Goal: Information Seeking & Learning: Learn about a topic

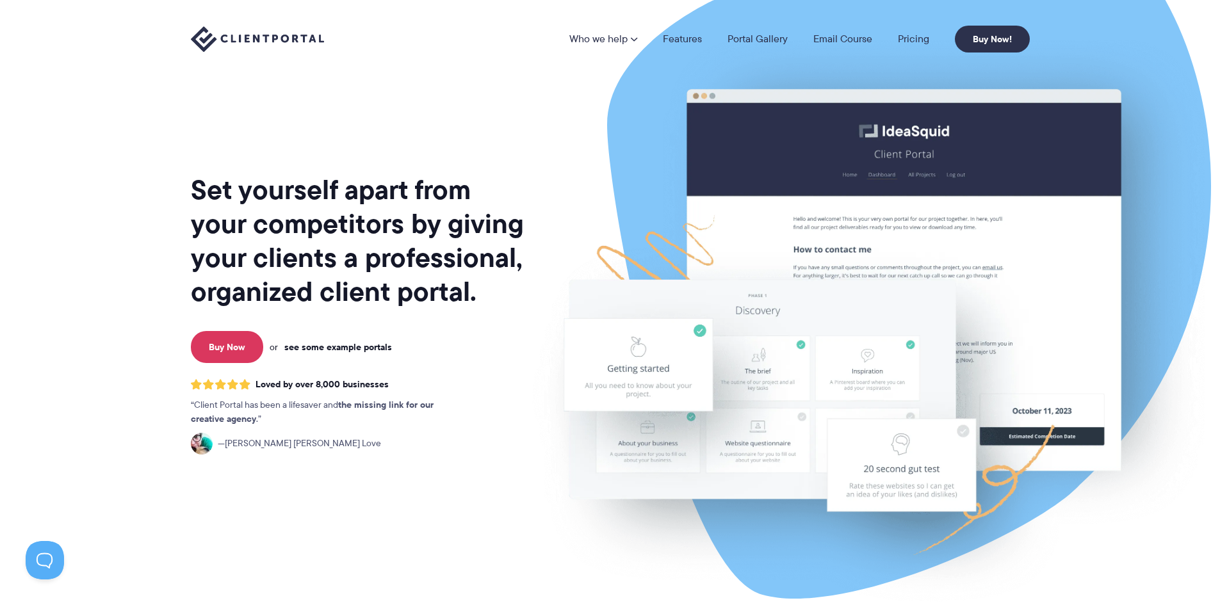
click at [325, 345] on link "see some example portals" at bounding box center [338, 347] width 108 height 12
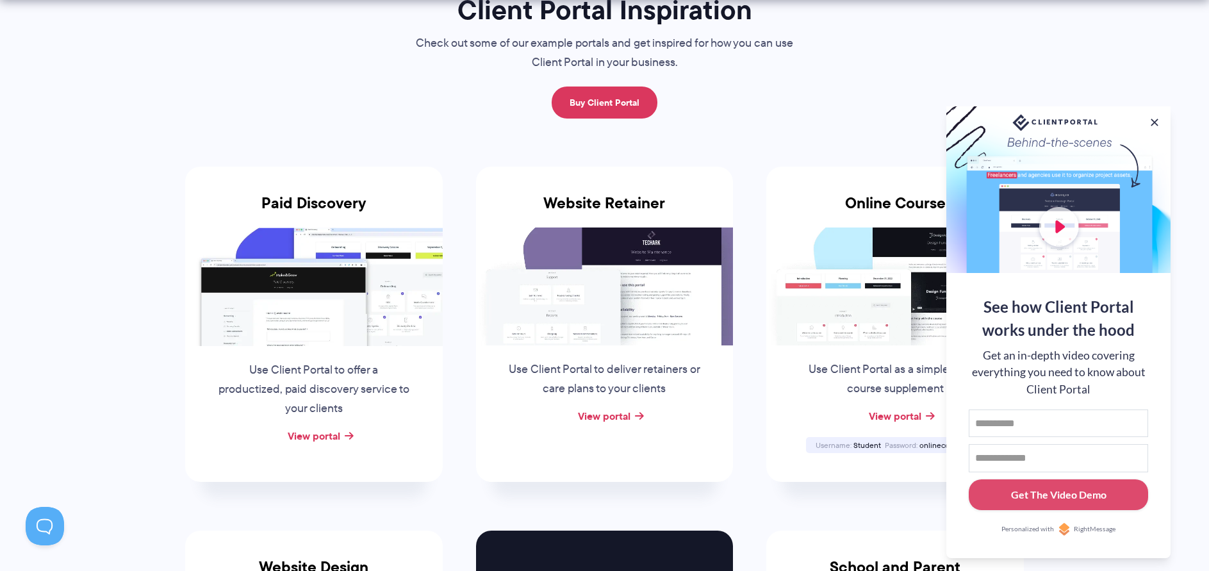
scroll to position [192, 0]
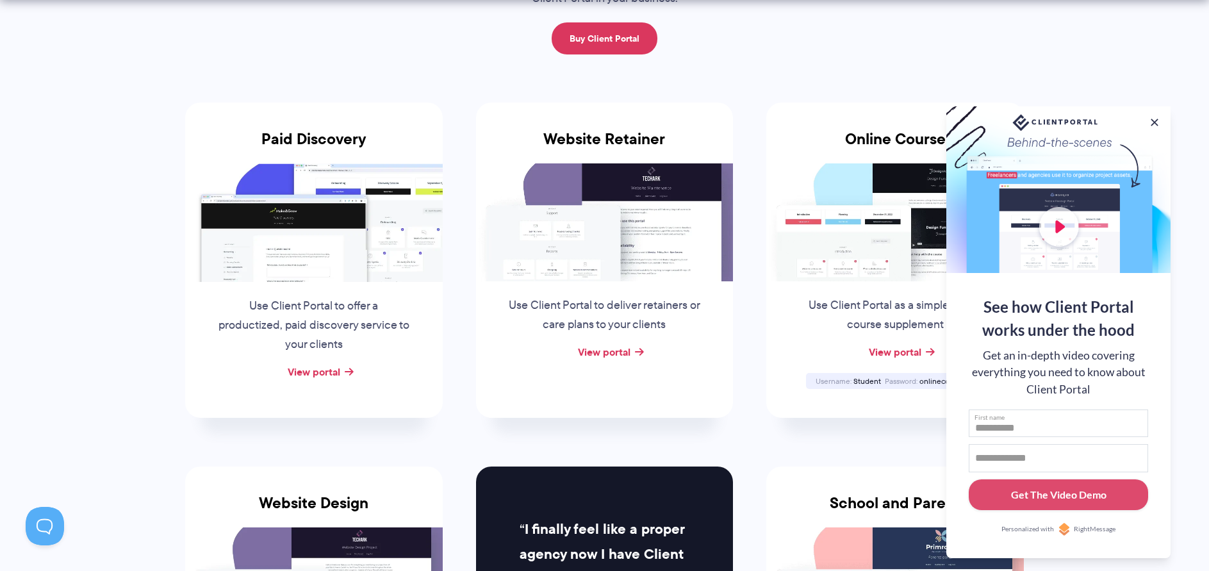
click at [1031, 422] on input "First name" at bounding box center [1057, 423] width 179 height 28
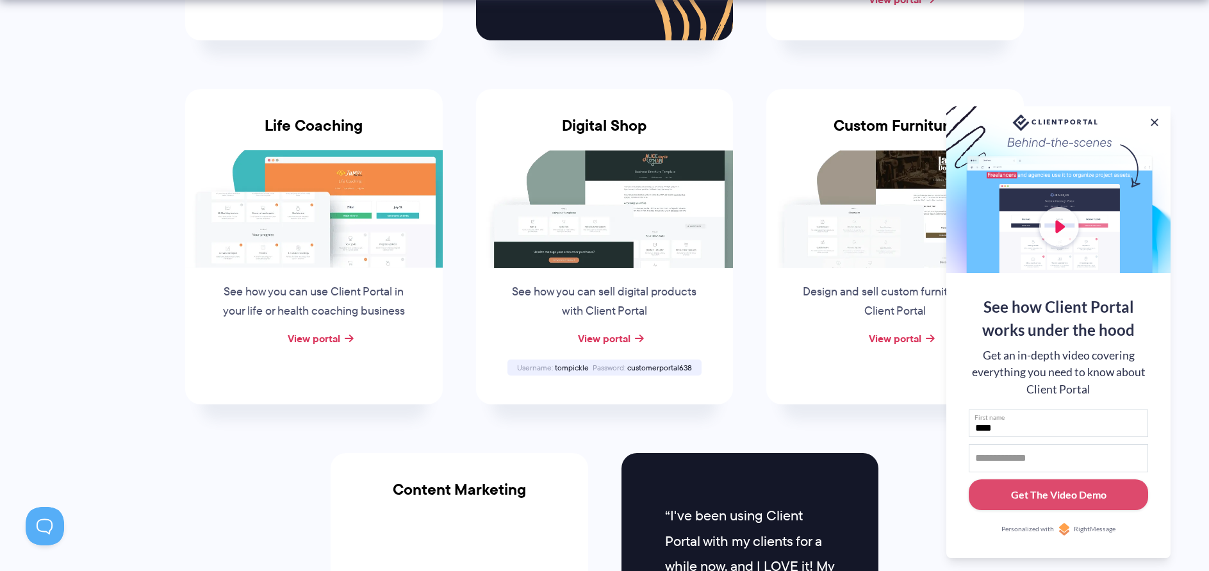
scroll to position [1025, 0]
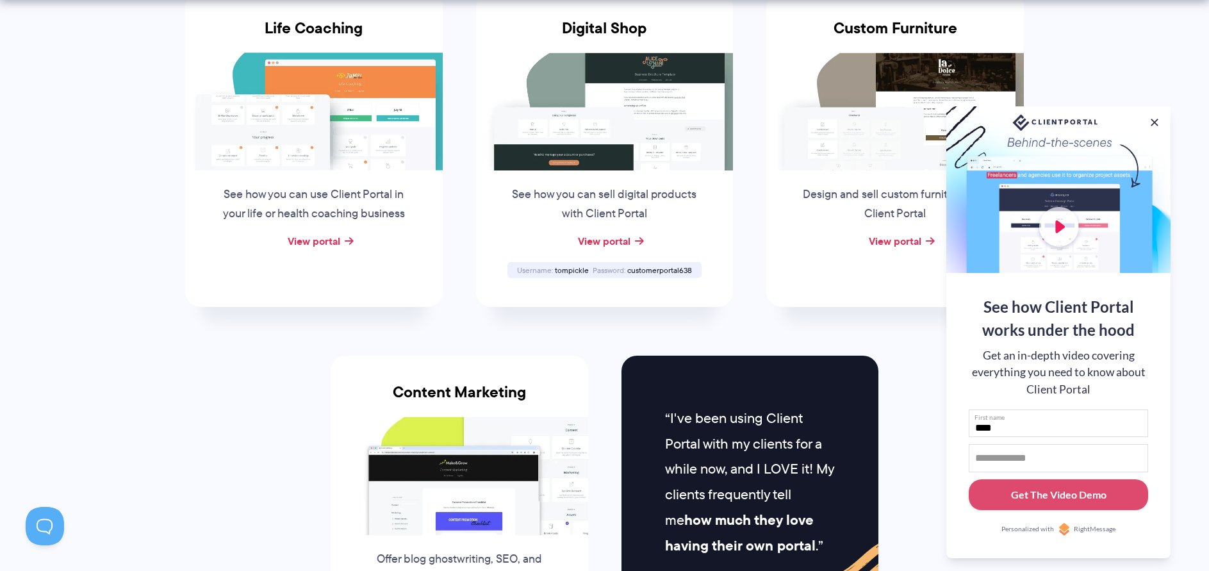
type input "****"
drag, startPoint x: 1025, startPoint y: 459, endPoint x: 966, endPoint y: 461, distance: 58.3
click at [966, 461] on div "See how Client Portal works under the hood Get an in-depth video covering every…" at bounding box center [1058, 415] width 224 height 285
type input "**********"
click at [954, 498] on div "**********" at bounding box center [1058, 415] width 224 height 285
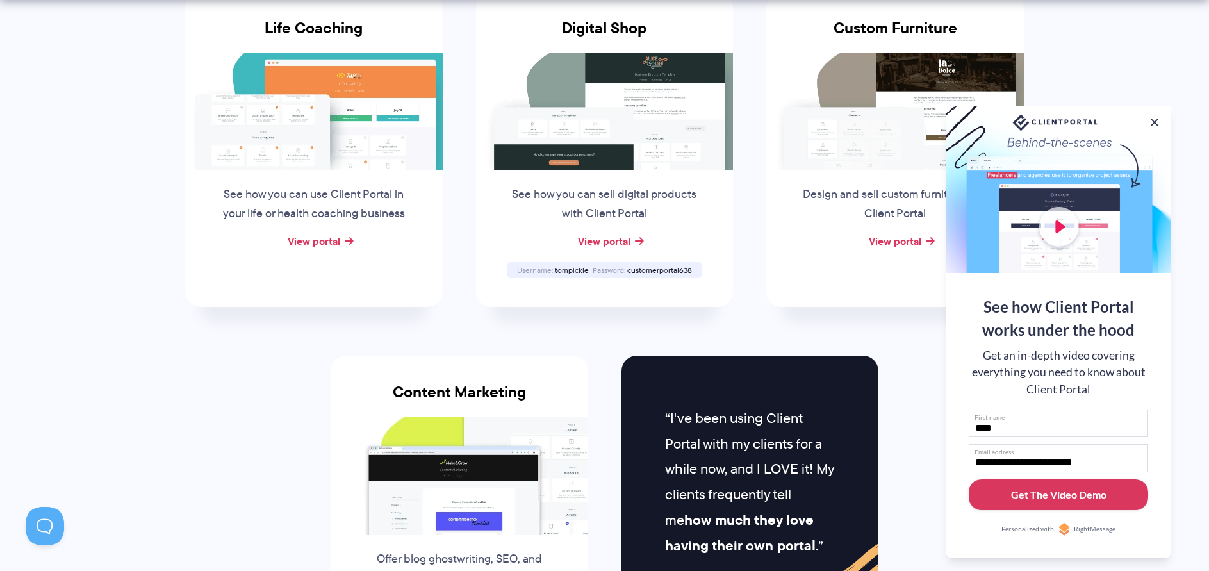
click at [1005, 499] on button "Get The Video Demo" at bounding box center [1057, 494] width 179 height 31
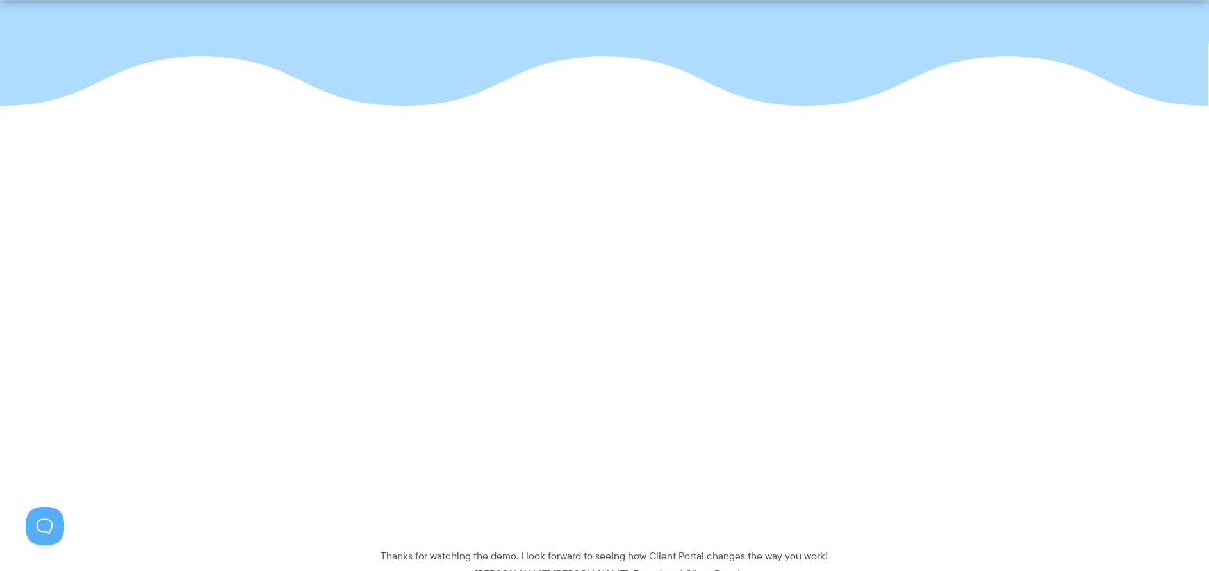
scroll to position [256, 0]
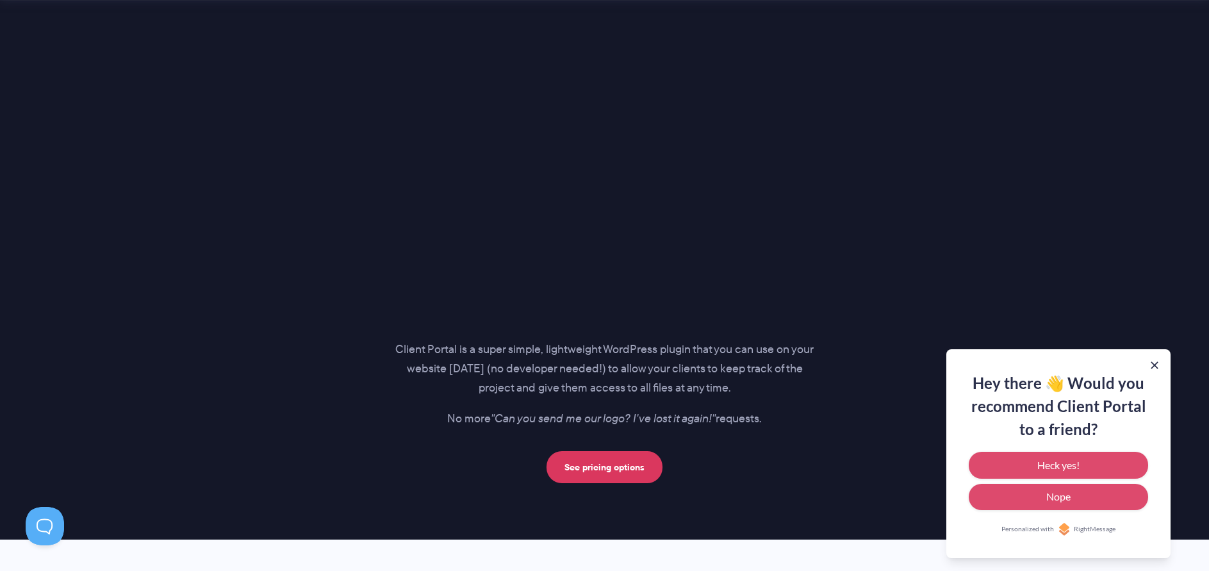
scroll to position [1729, 0]
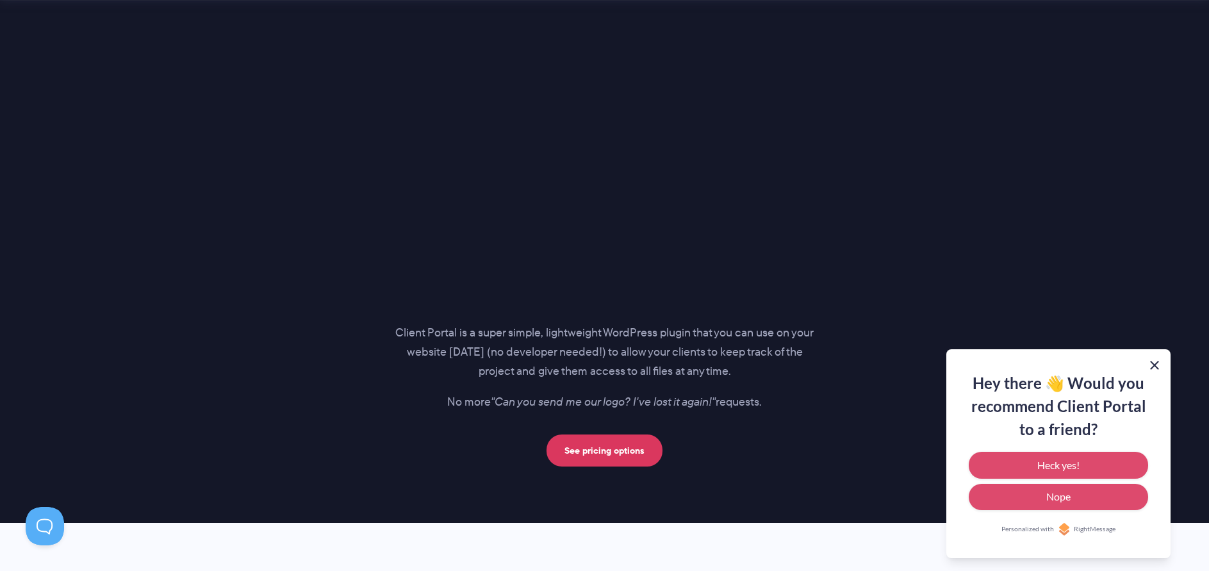
click at [1155, 364] on button at bounding box center [1153, 364] width 15 height 15
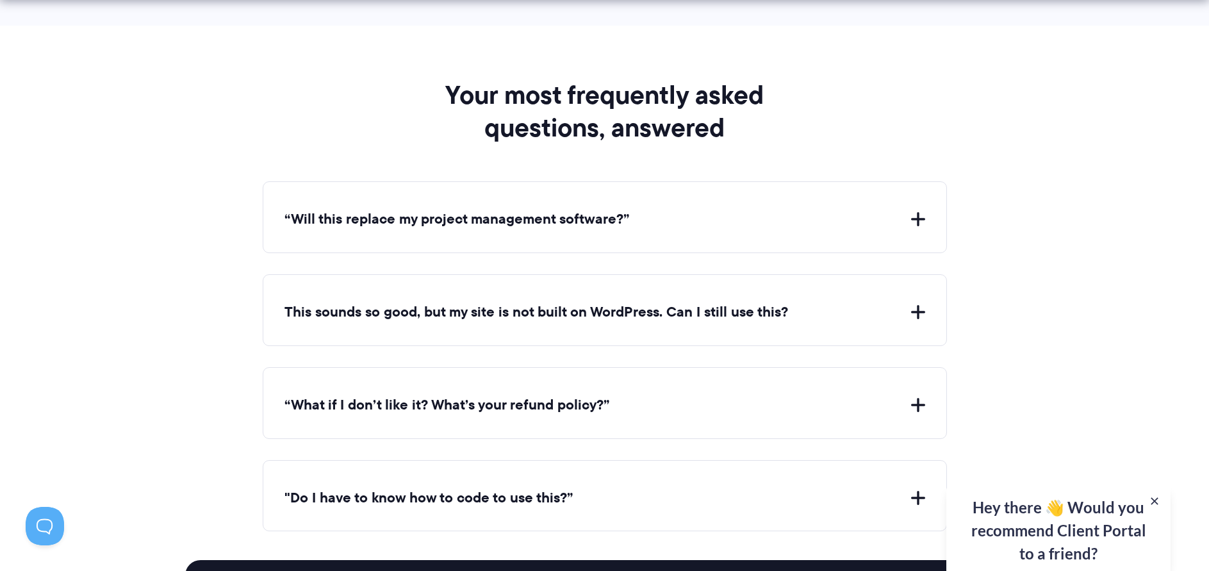
scroll to position [4675, 0]
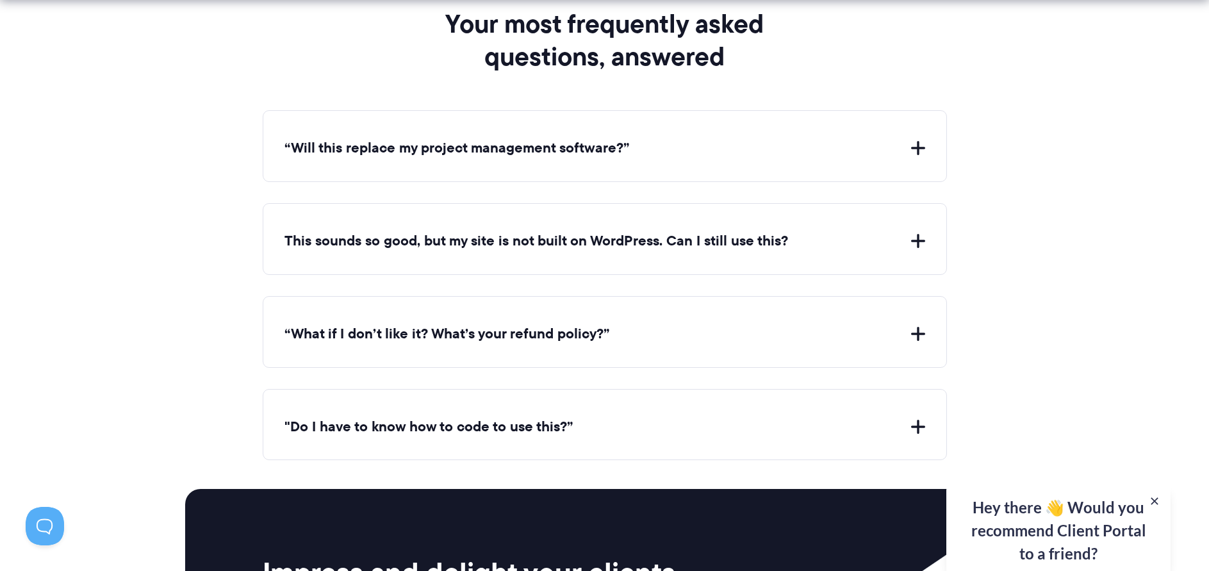
click at [327, 150] on button "“Will this replace my project management software?”" at bounding box center [604, 148] width 640 height 20
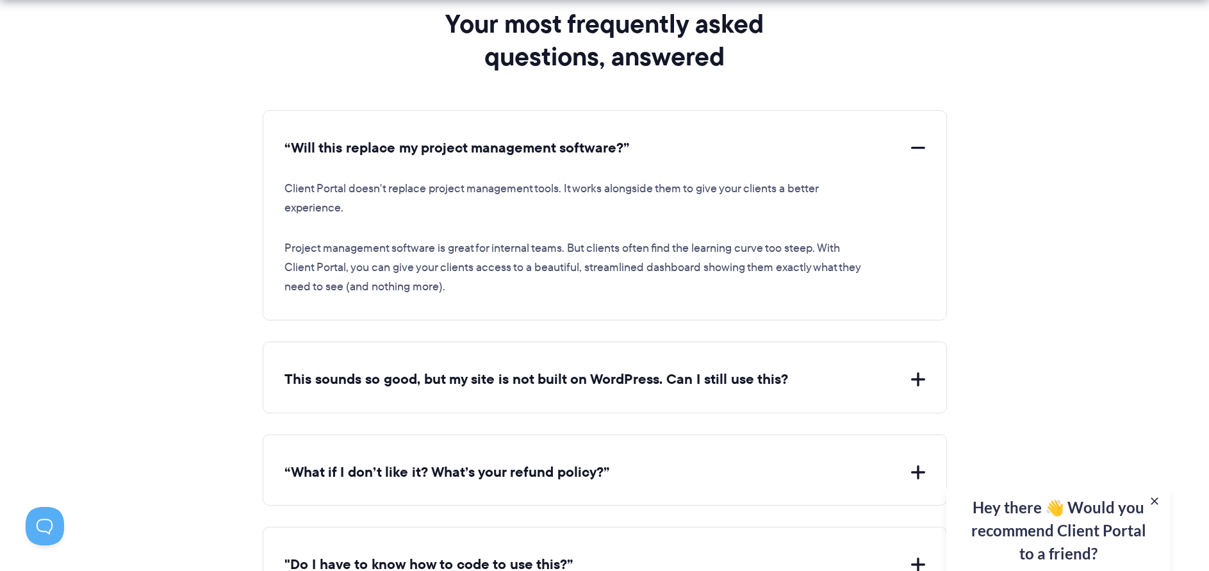
click at [327, 150] on button "“Will this replace my project management software?”" at bounding box center [604, 148] width 640 height 20
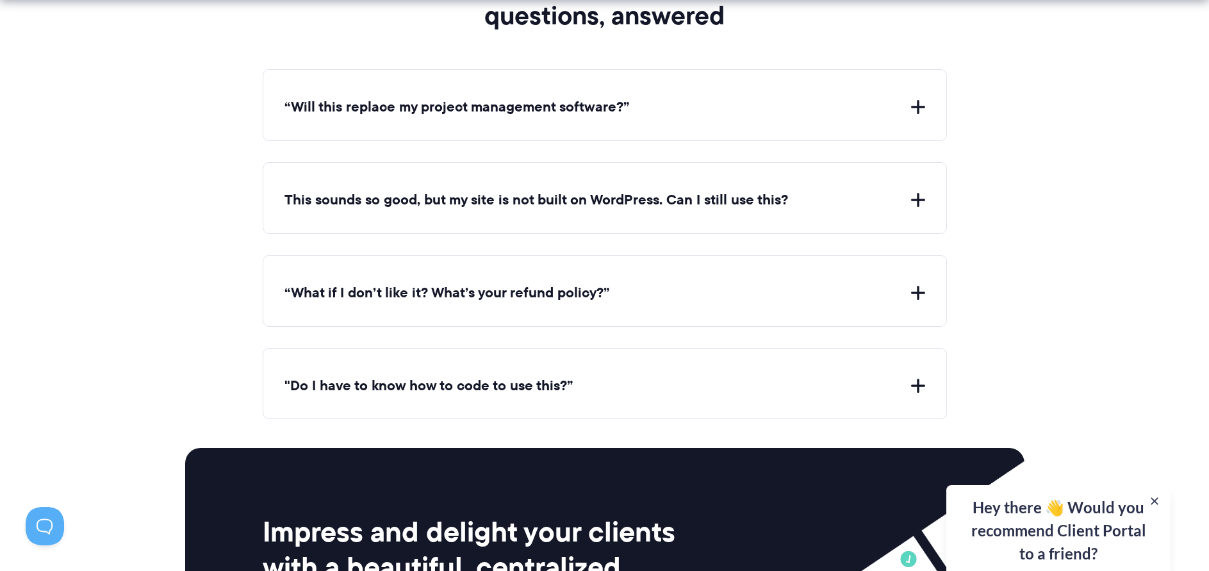
scroll to position [4739, 0]
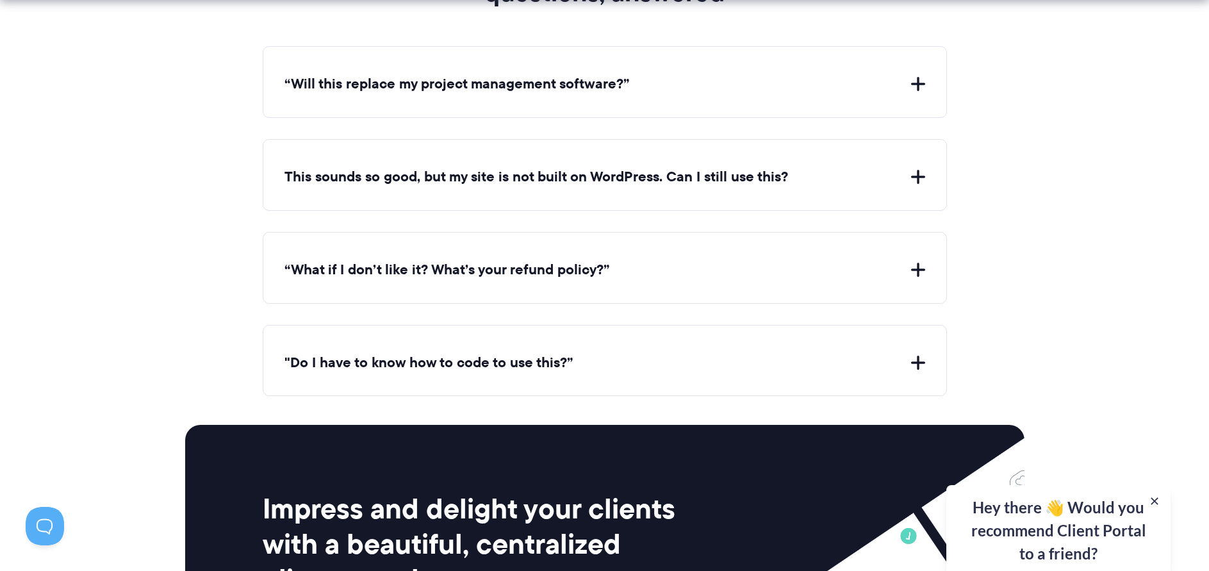
click at [325, 183] on button "This sounds so good, but my site is not built on WordPress. Can I still use thi…" at bounding box center [604, 177] width 640 height 20
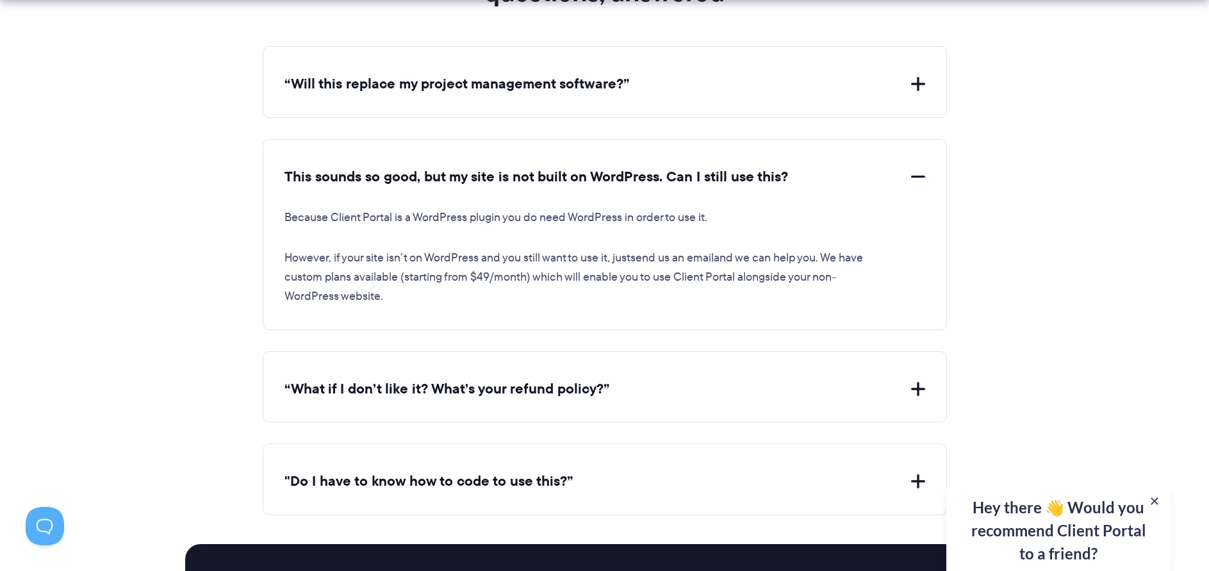
click at [325, 181] on button "This sounds so good, but my site is not built on WordPress. Can I still use thi…" at bounding box center [604, 177] width 640 height 20
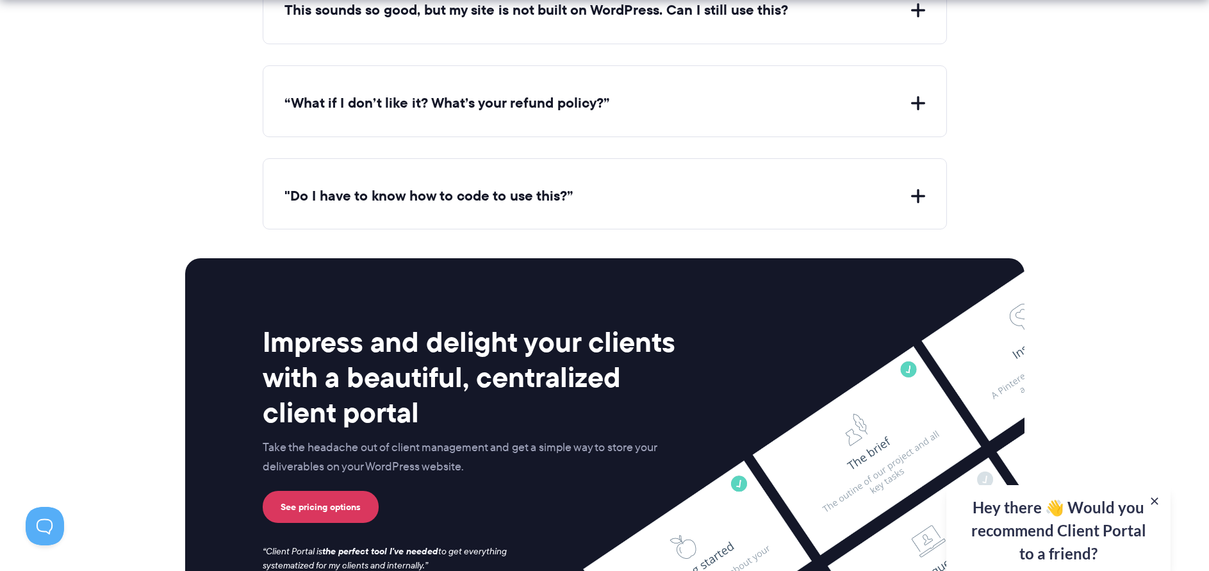
scroll to position [4932, 0]
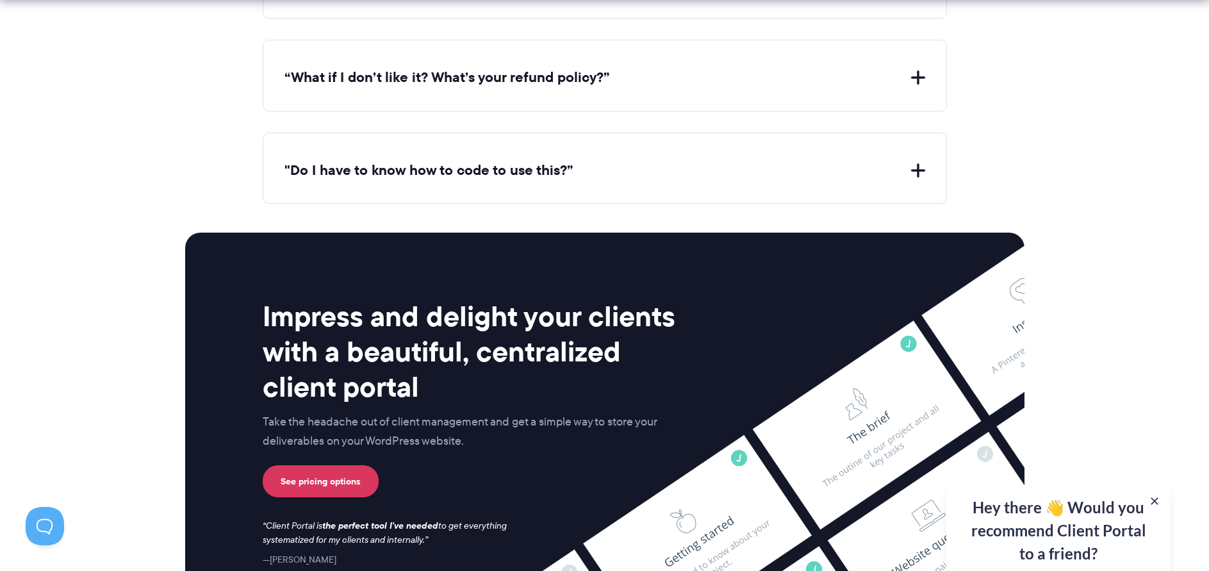
click at [302, 177] on button ""Do I have to know how to code to use this?”" at bounding box center [604, 171] width 640 height 20
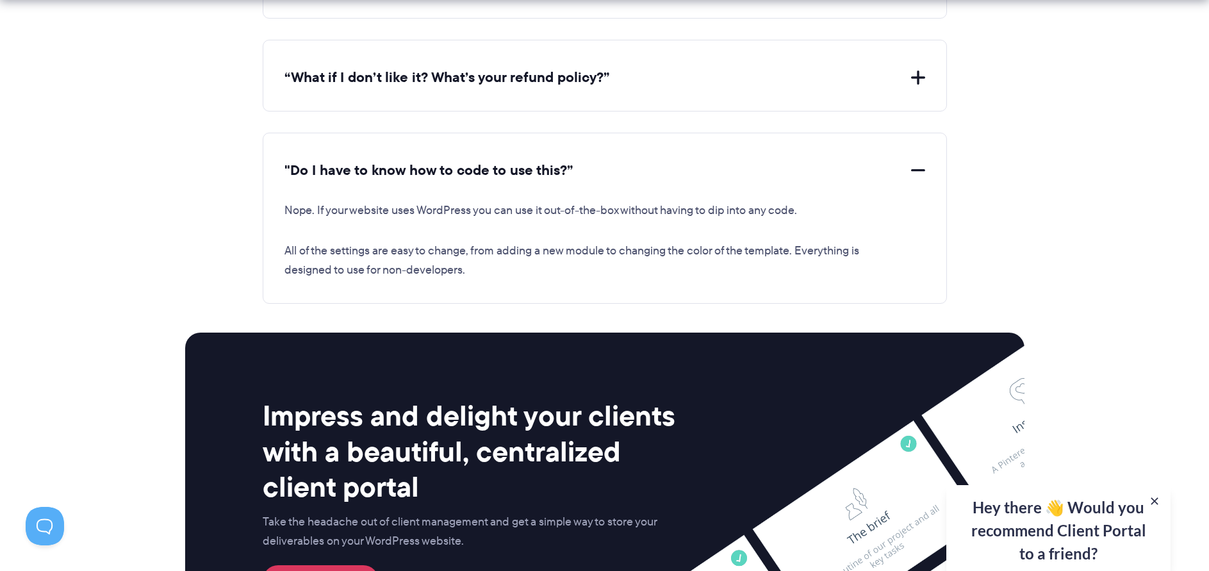
click at [302, 174] on button ""Do I have to know how to code to use this?”" at bounding box center [604, 171] width 640 height 20
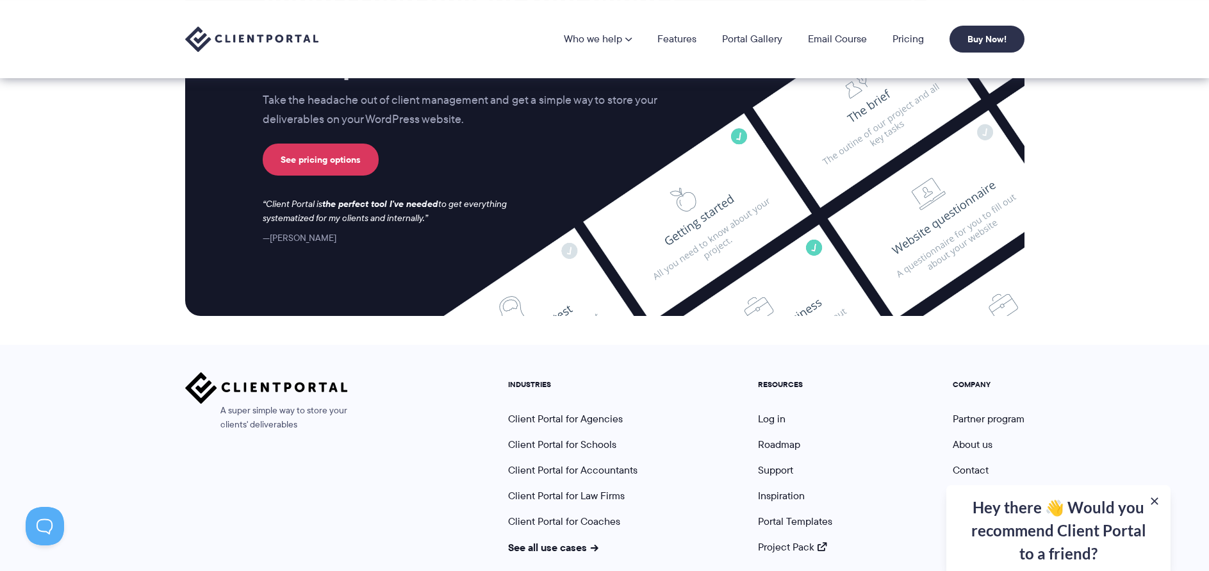
scroll to position [5252, 0]
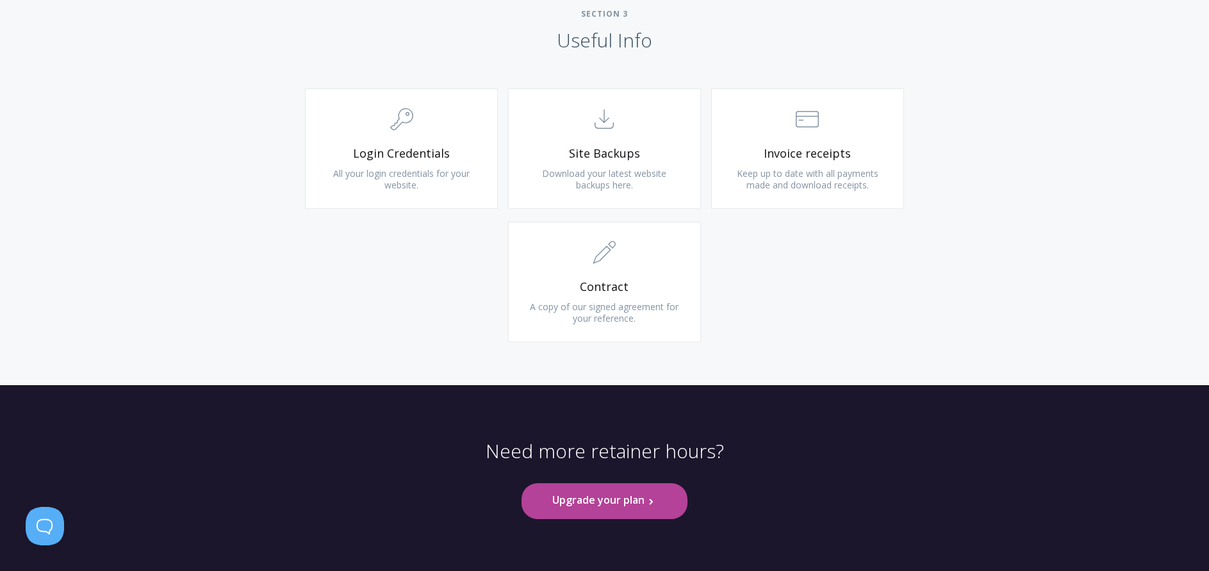
scroll to position [1251, 0]
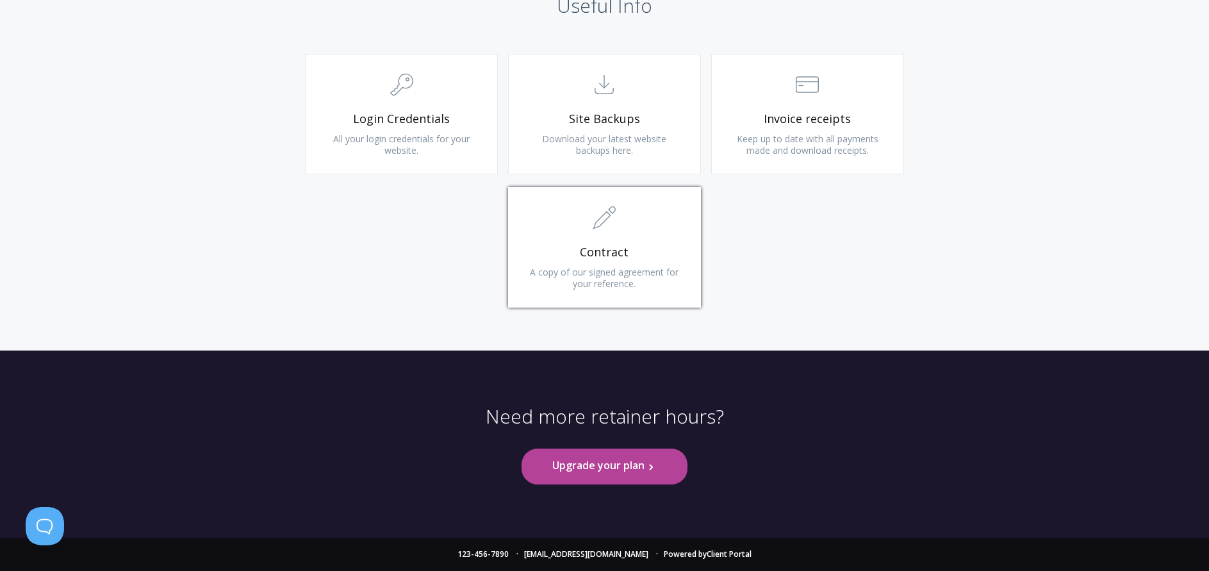
click at [614, 228] on icon ".st0{fill:none;stroke:#000000;stroke-width:2;stroke-miterlimit:10;} 1. General" at bounding box center [603, 217] width 23 height 23
click at [395, 125] on span "Login Credentials" at bounding box center [401, 118] width 153 height 15
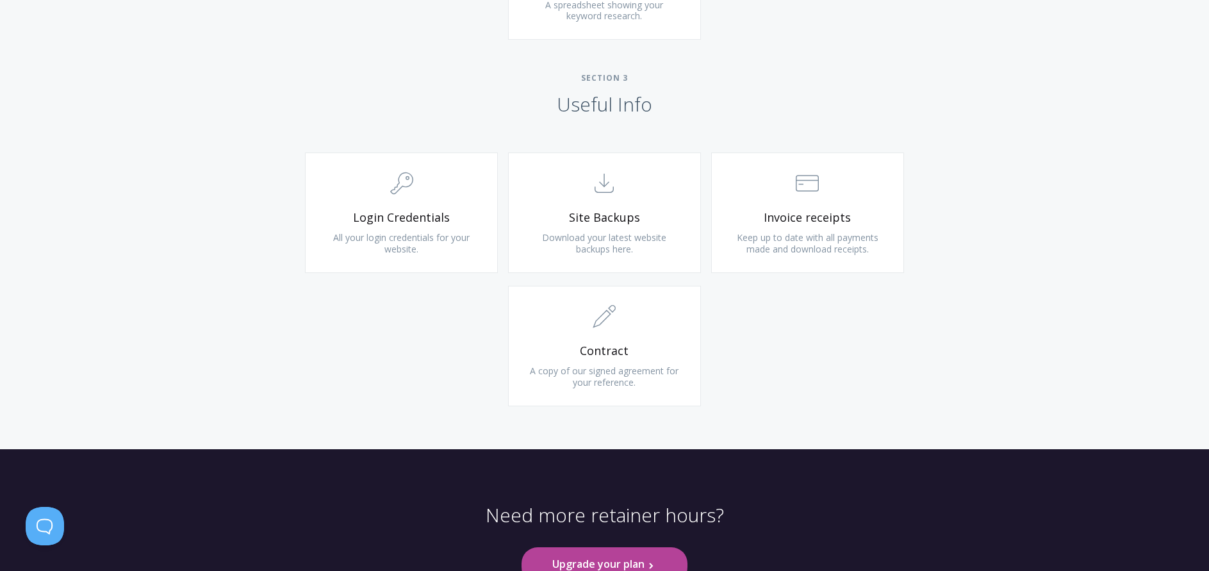
scroll to position [1123, 0]
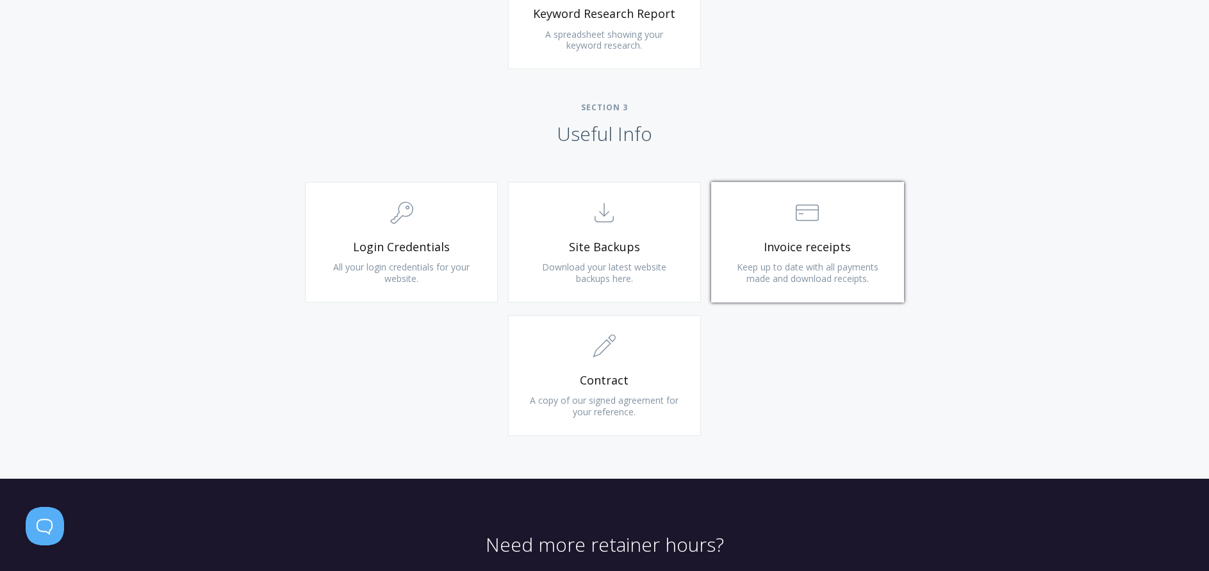
click at [850, 281] on span "Keep up to date with all payments made and download receipts." at bounding box center [808, 273] width 142 height 24
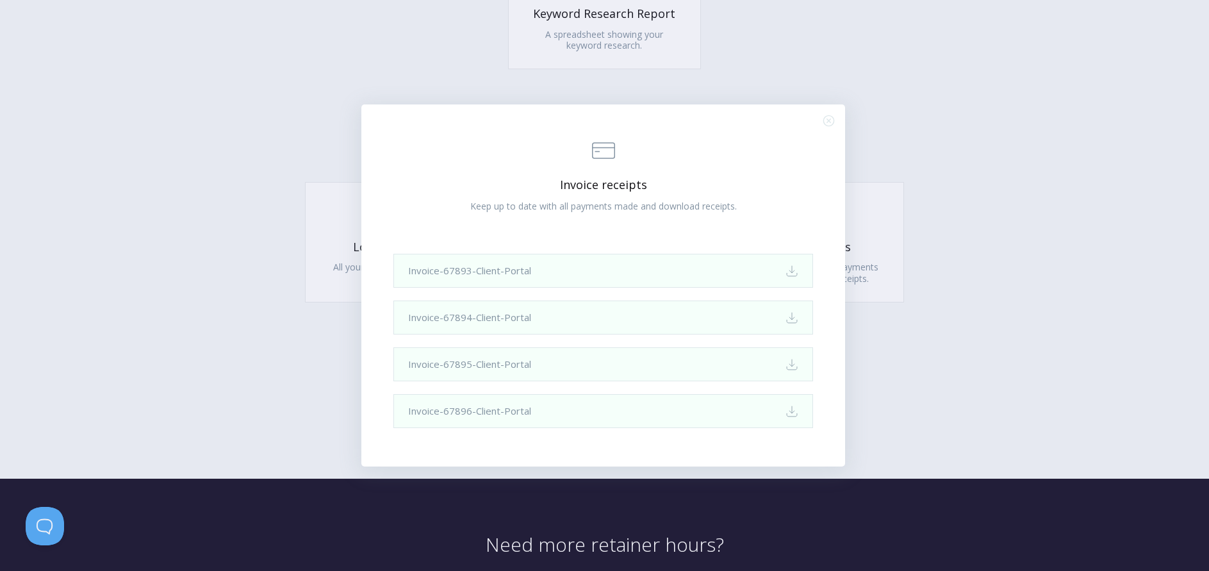
click at [110, 174] on div ".st0{fill:none;stroke:#000000;stroke-width:2;stroke-miterlimit:10;} Financial I…" at bounding box center [604, 285] width 1209 height 571
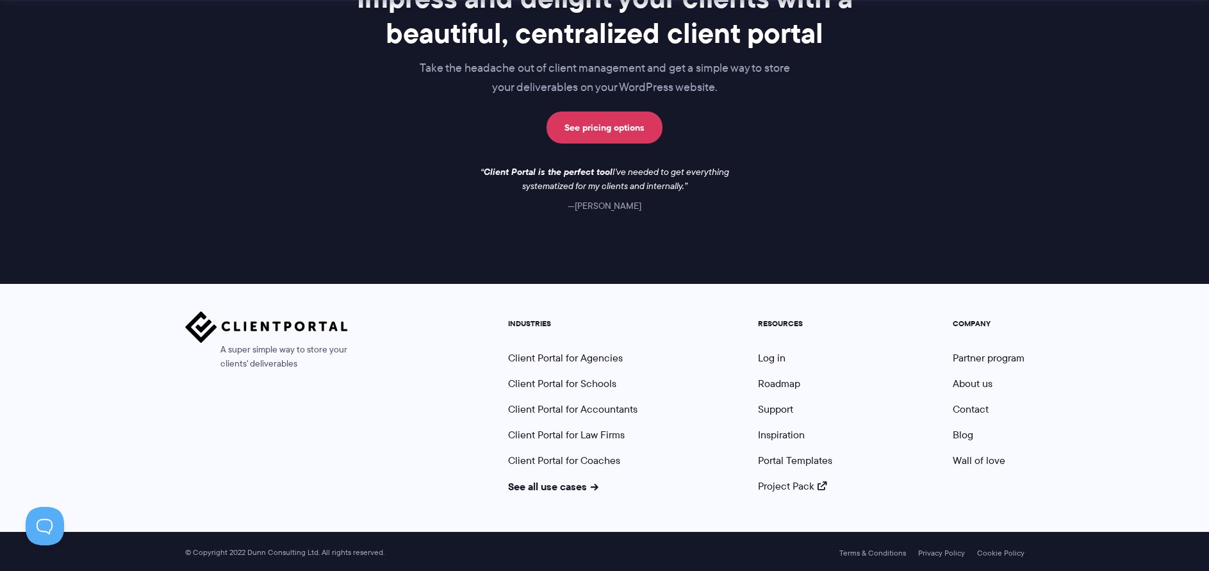
scroll to position [1065, 0]
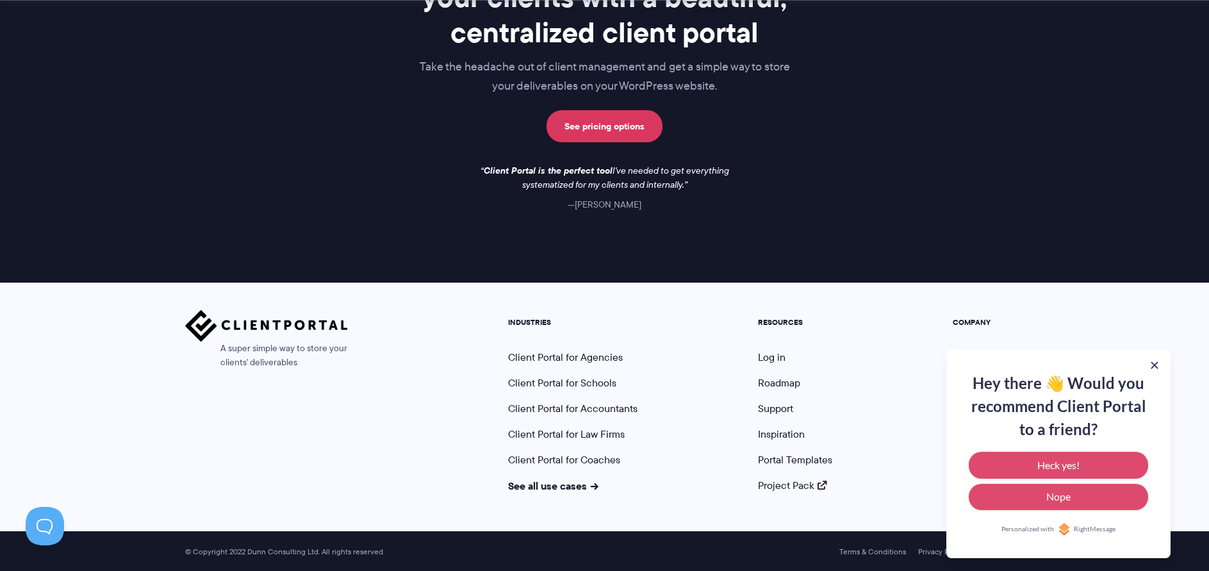
scroll to position [1879, 0]
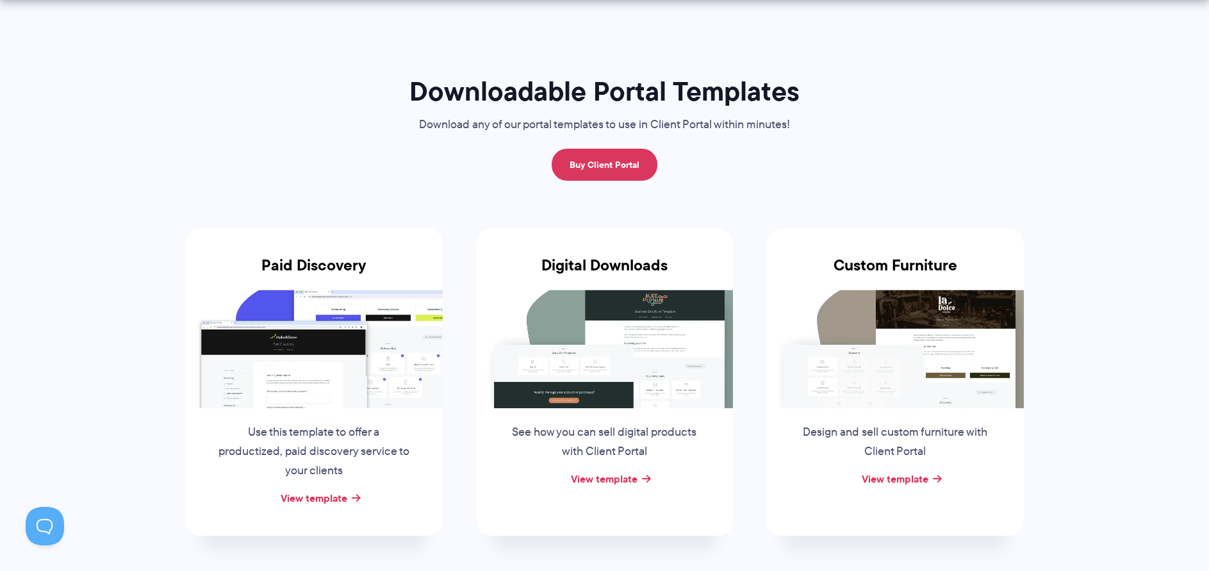
scroll to position [128, 0]
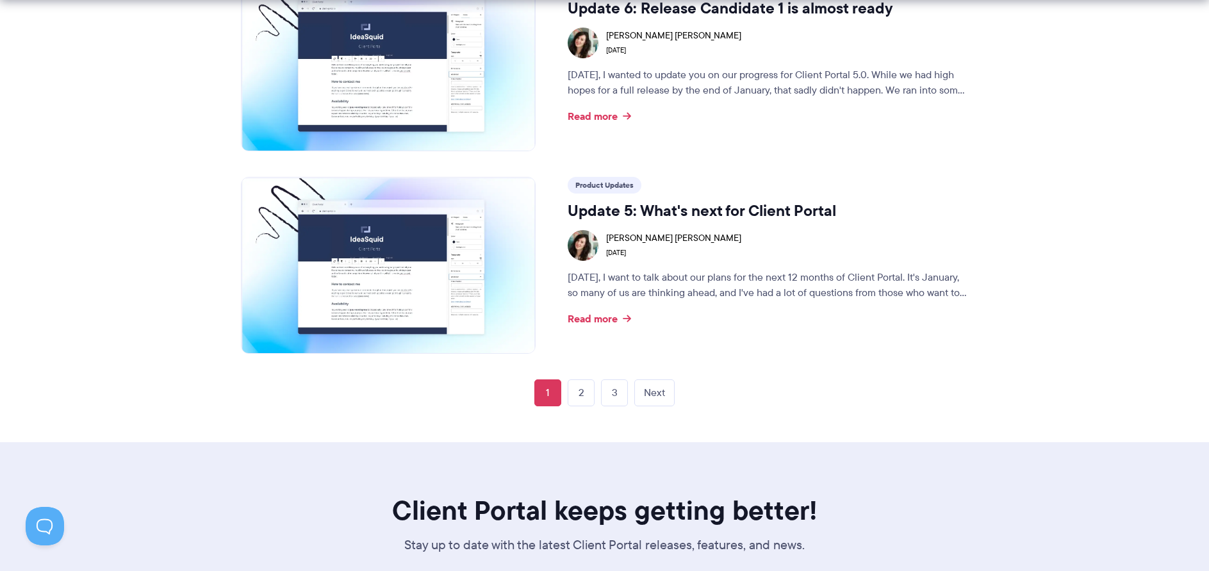
scroll to position [2690, 0]
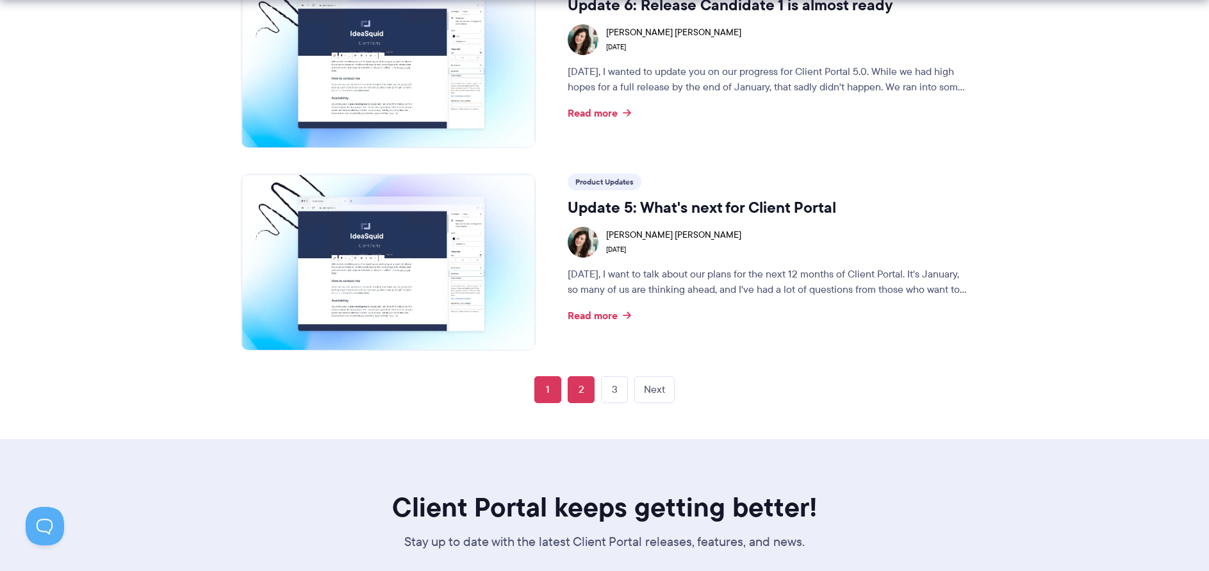
click at [585, 384] on link "2" at bounding box center [580, 389] width 27 height 27
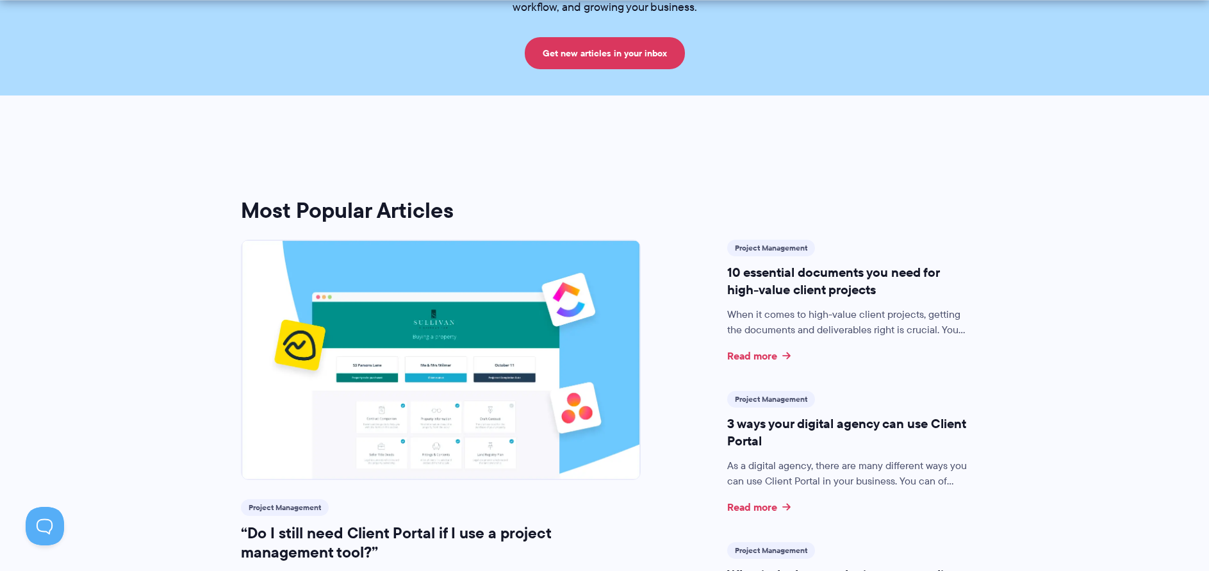
scroll to position [192, 0]
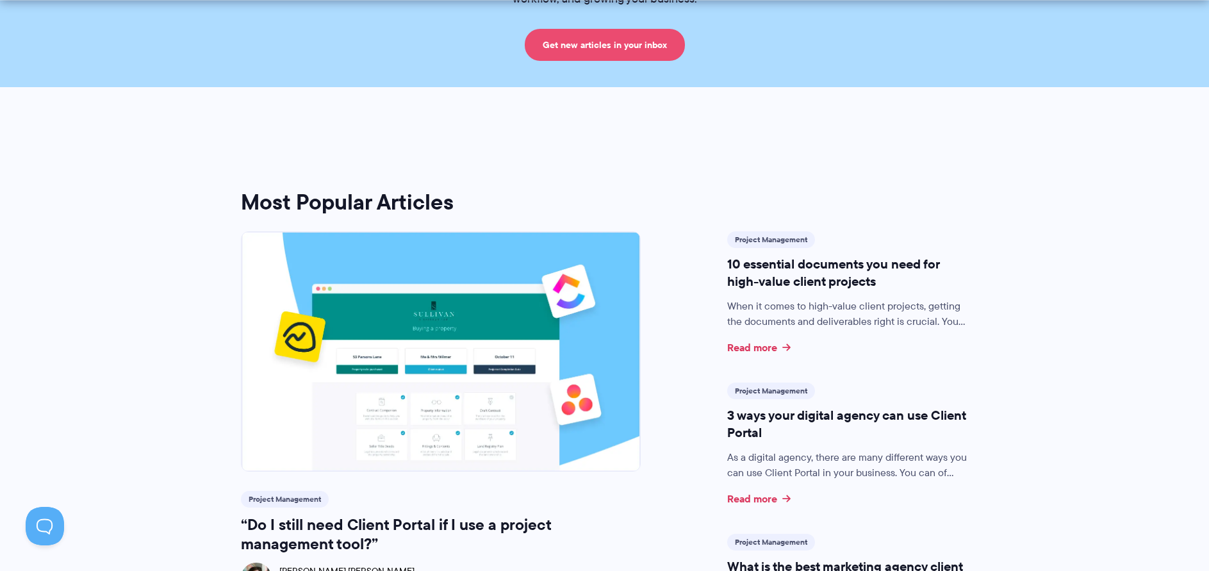
click at [579, 45] on link "Get new articles in your inbox" at bounding box center [605, 45] width 160 height 32
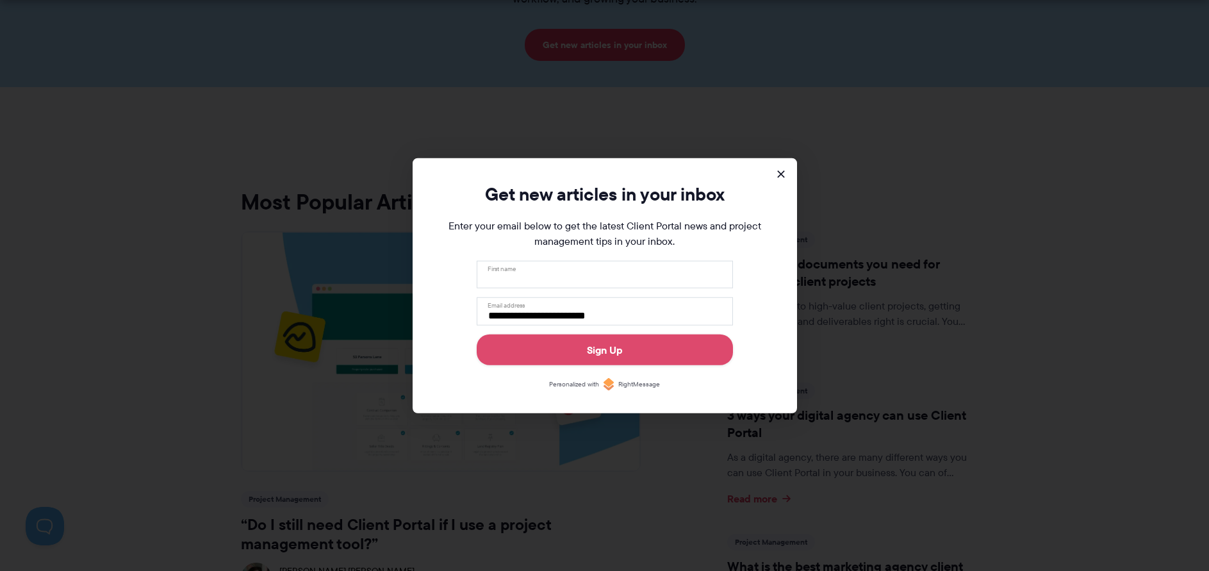
click at [567, 272] on input "First name" at bounding box center [605, 274] width 256 height 28
type input "****"
click at [592, 350] on div "Sign Up" at bounding box center [605, 349] width 36 height 15
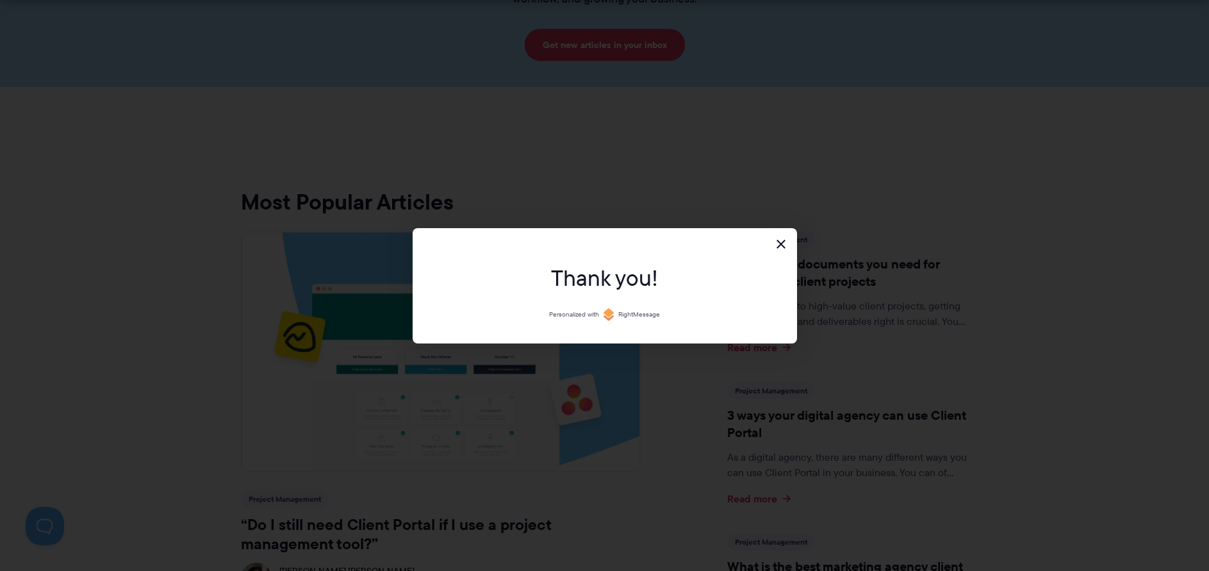
click at [778, 243] on button at bounding box center [780, 243] width 15 height 15
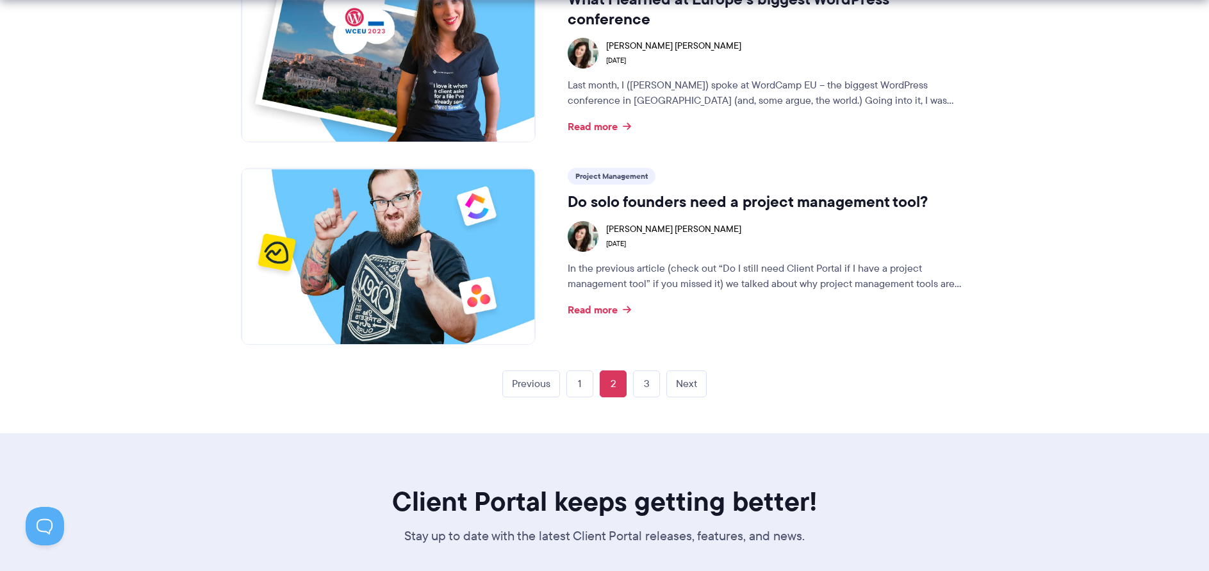
scroll to position [2754, 0]
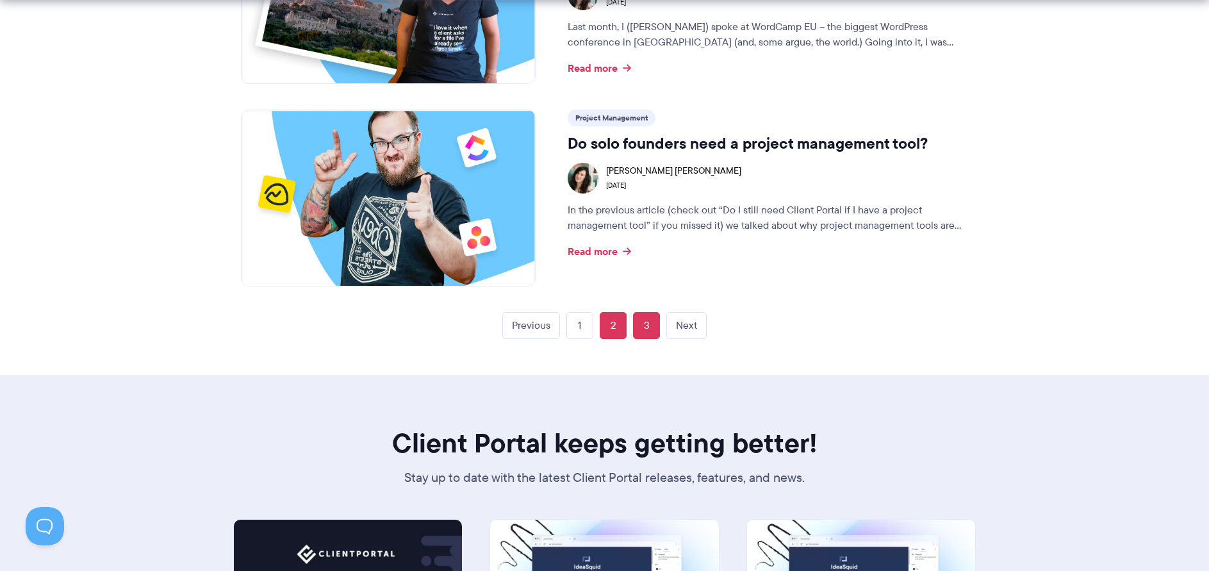
click at [646, 319] on link "3" at bounding box center [646, 325] width 27 height 27
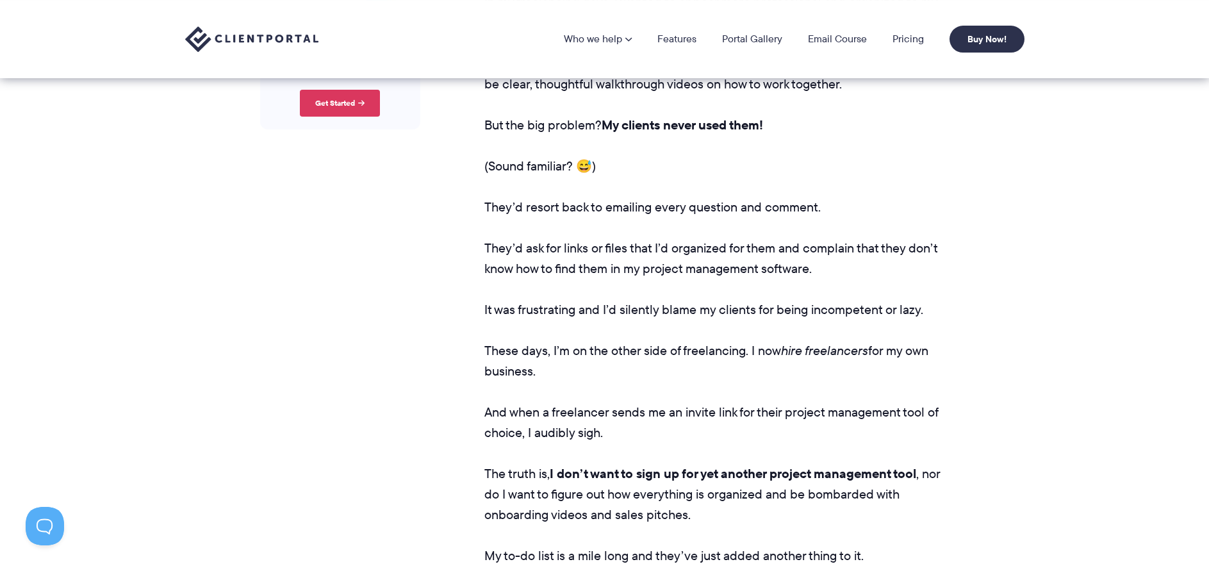
scroll to position [672, 0]
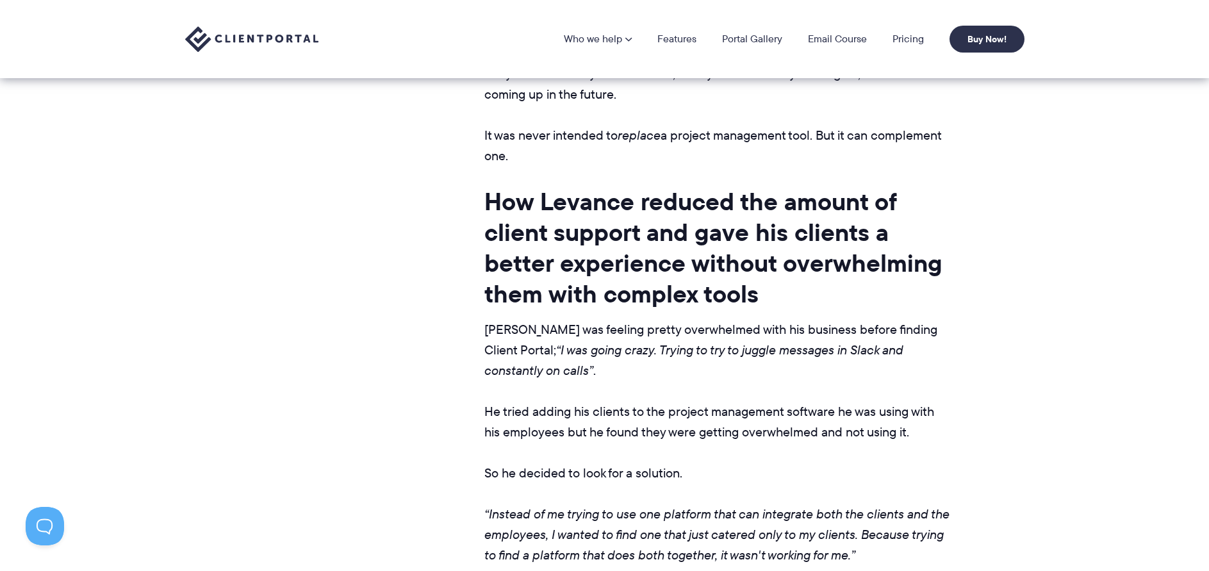
scroll to position [2236, 0]
